Goal: Task Accomplishment & Management: Use online tool/utility

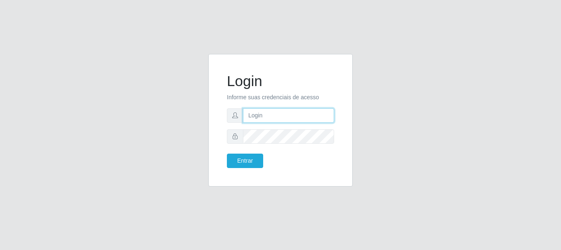
click at [254, 112] on input "text" at bounding box center [288, 115] width 91 height 14
type input "[EMAIL_ADDRESS][DOMAIN_NAME]"
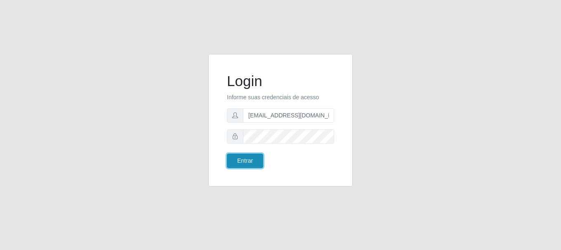
click at [254, 157] on button "Entrar" at bounding box center [245, 161] width 36 height 14
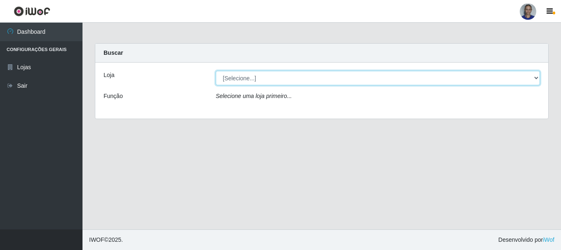
click at [525, 78] on select "[Selecione...] Supermercado [GEOGRAPHIC_DATA]" at bounding box center [378, 78] width 324 height 14
select select "165"
click at [216, 71] on select "[Selecione...] Supermercado [GEOGRAPHIC_DATA]" at bounding box center [378, 78] width 324 height 14
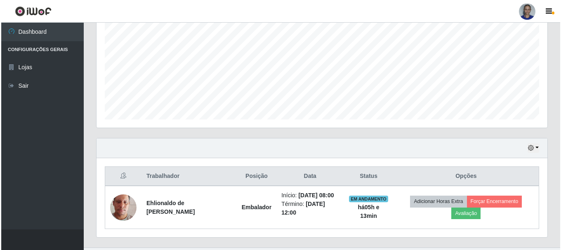
scroll to position [193, 0]
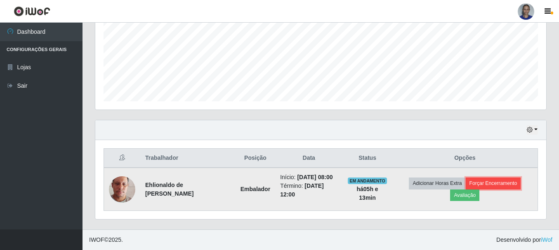
click at [503, 181] on button "Forçar Encerramento" at bounding box center [492, 184] width 55 height 12
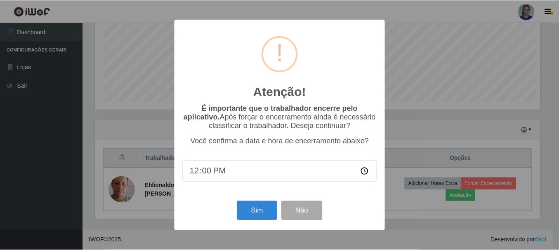
scroll to position [171, 446]
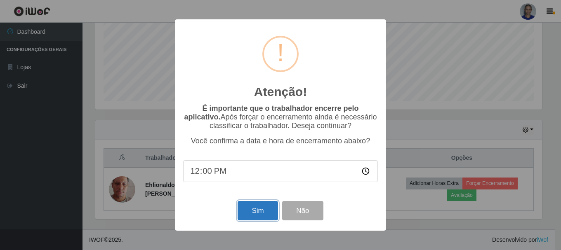
click at [245, 212] on button "Sim" at bounding box center [257, 210] width 40 height 19
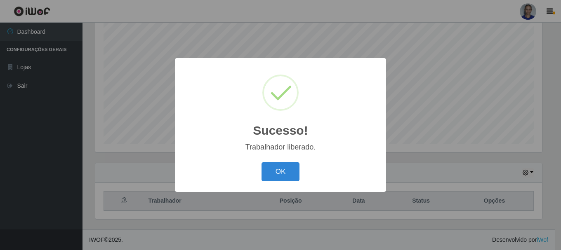
drag, startPoint x: 277, startPoint y: 176, endPoint x: 277, endPoint y: 172, distance: 4.5
click at [277, 176] on button "OK" at bounding box center [280, 171] width 38 height 19
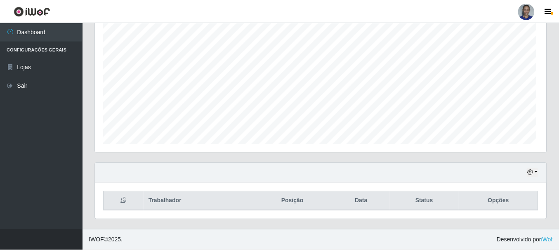
scroll to position [171, 451]
click at [535, 171] on button "button" at bounding box center [532, 172] width 12 height 9
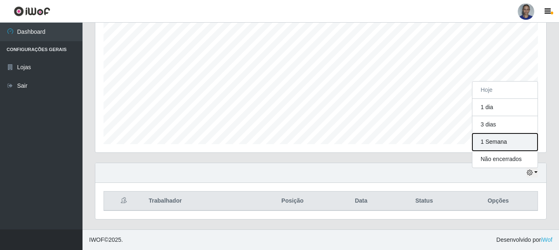
click at [509, 146] on button "1 Semana" at bounding box center [504, 142] width 65 height 17
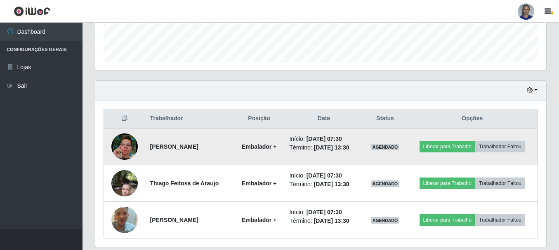
scroll to position [261, 0]
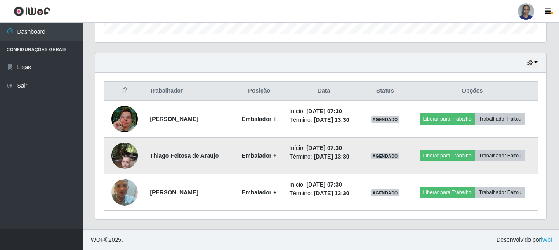
click at [118, 158] on img at bounding box center [124, 155] width 26 height 35
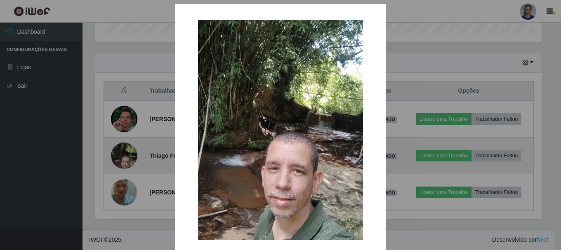
click at [118, 158] on div "× OK Cancel" at bounding box center [280, 125] width 561 height 250
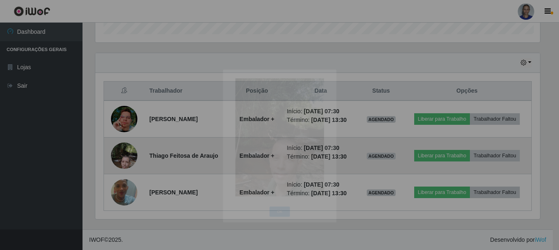
scroll to position [171, 451]
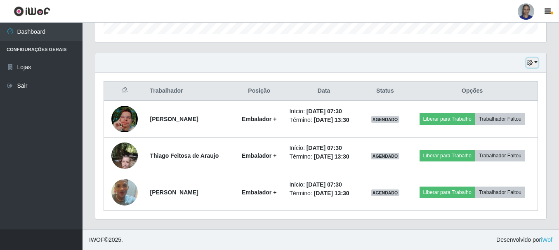
click at [537, 64] on button "button" at bounding box center [532, 62] width 12 height 9
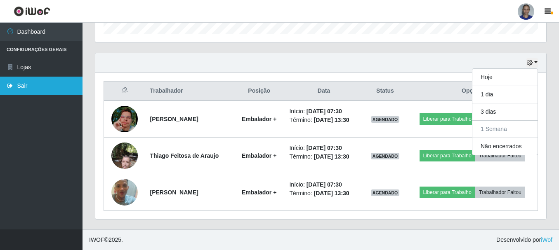
click at [42, 92] on link "Sair" at bounding box center [41, 86] width 82 height 19
